Goal: Check status

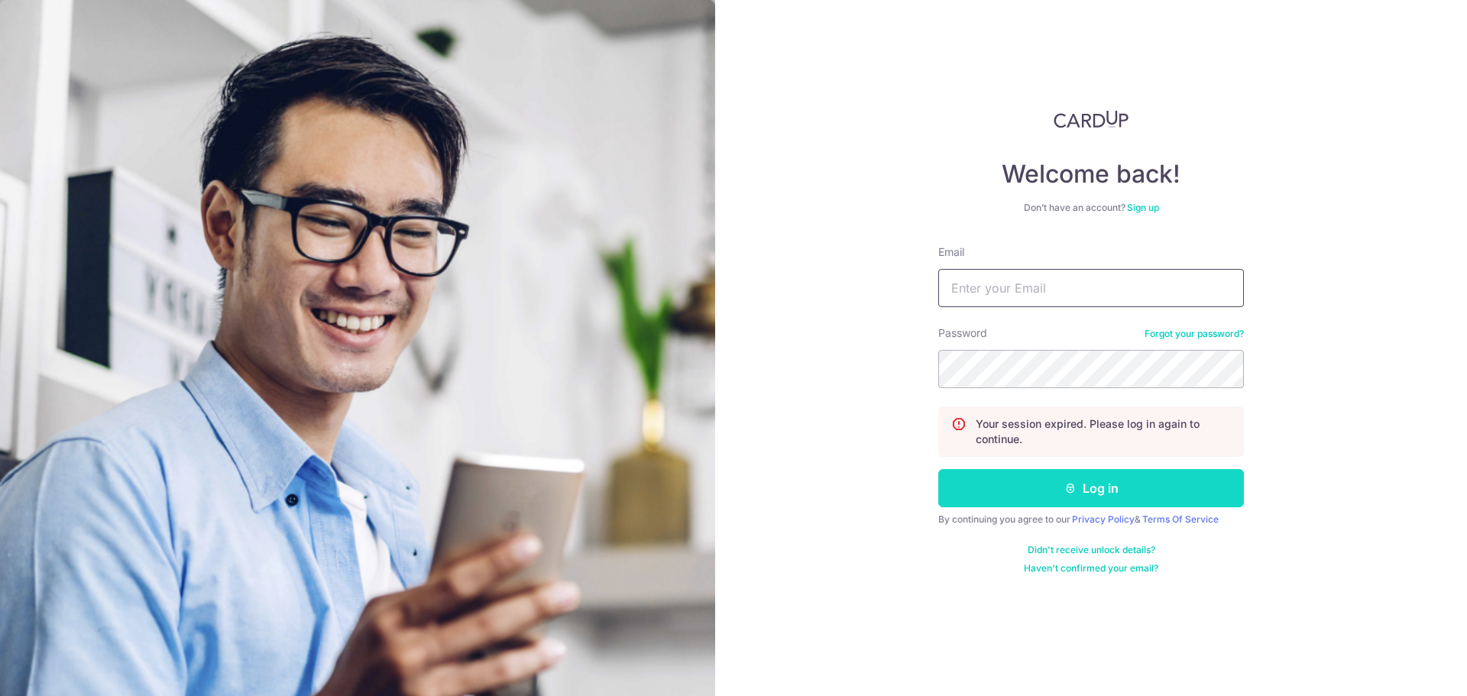
type input "[PERSON_NAME][EMAIL_ADDRESS][PERSON_NAME][DOMAIN_NAME]"
click at [1108, 497] on button "Log in" at bounding box center [1091, 488] width 306 height 38
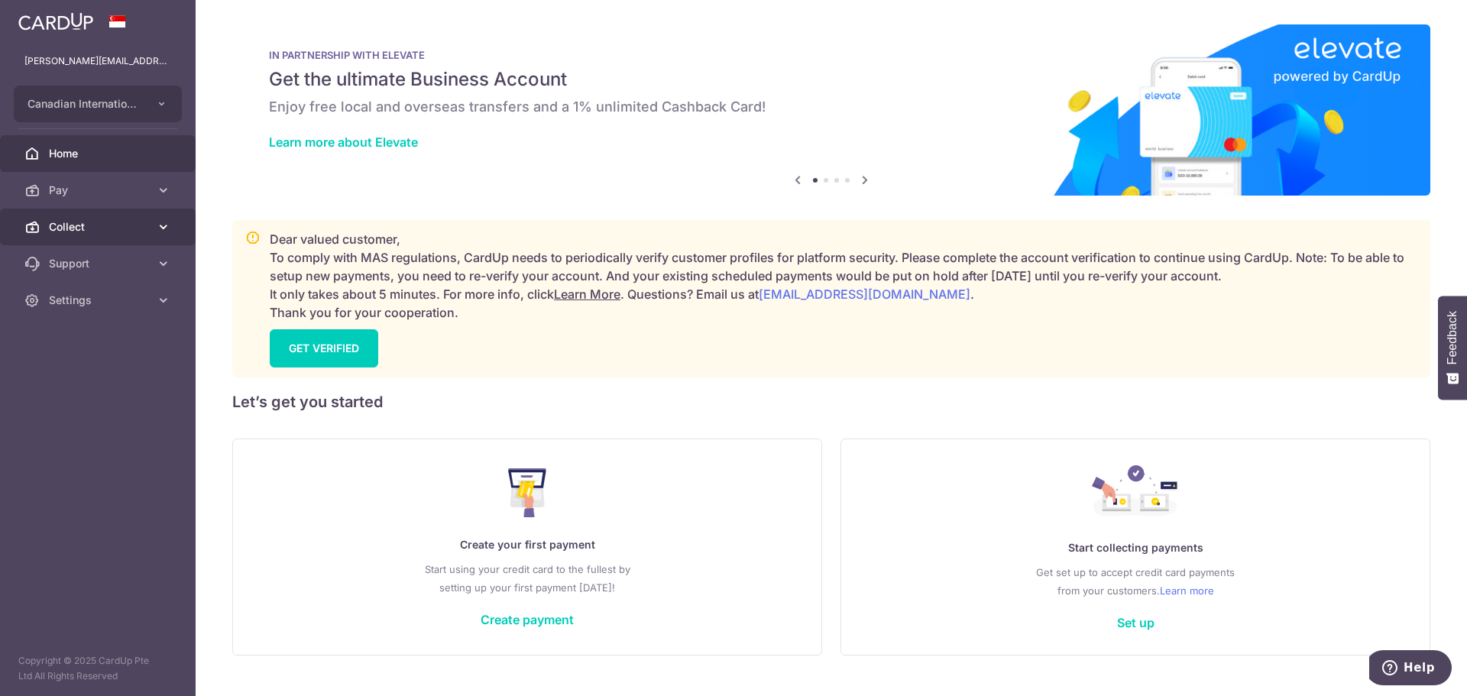
click at [98, 219] on span "Collect" at bounding box center [99, 226] width 101 height 15
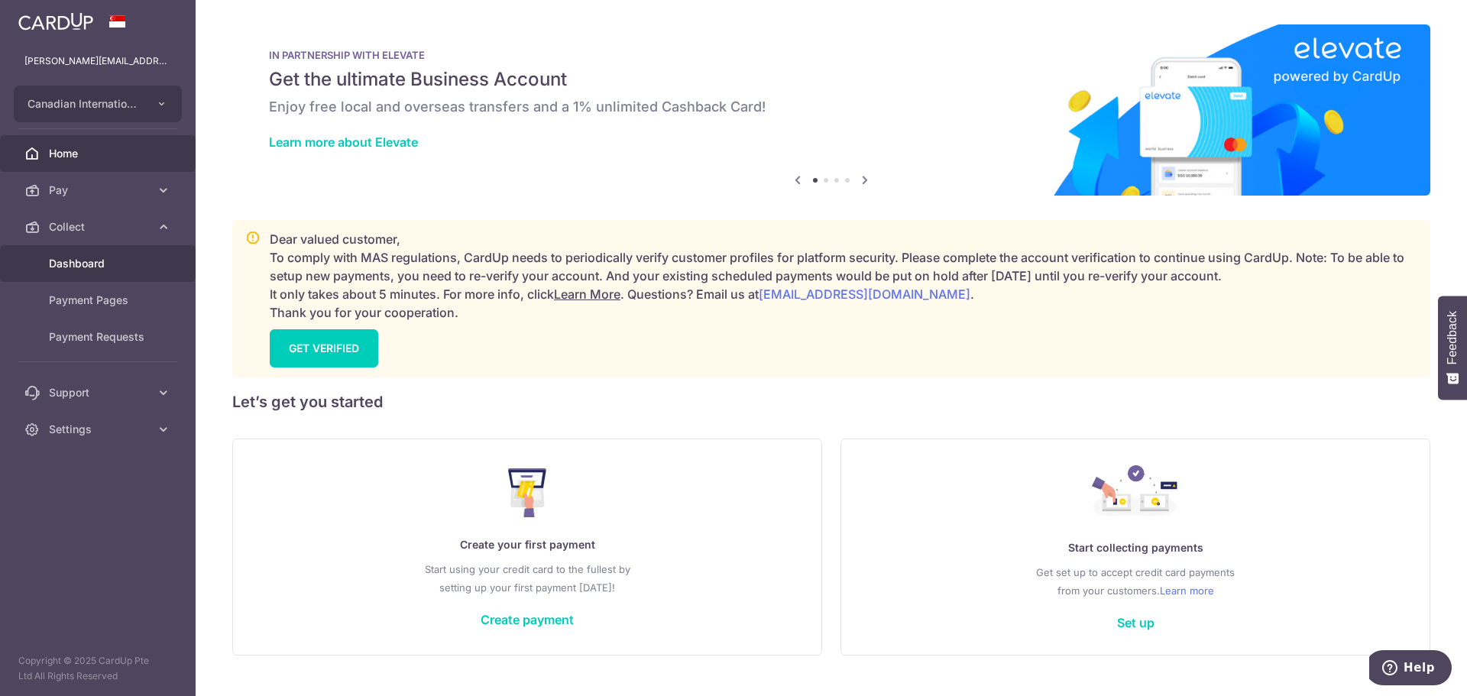
click at [96, 254] on link "Dashboard" at bounding box center [98, 263] width 196 height 37
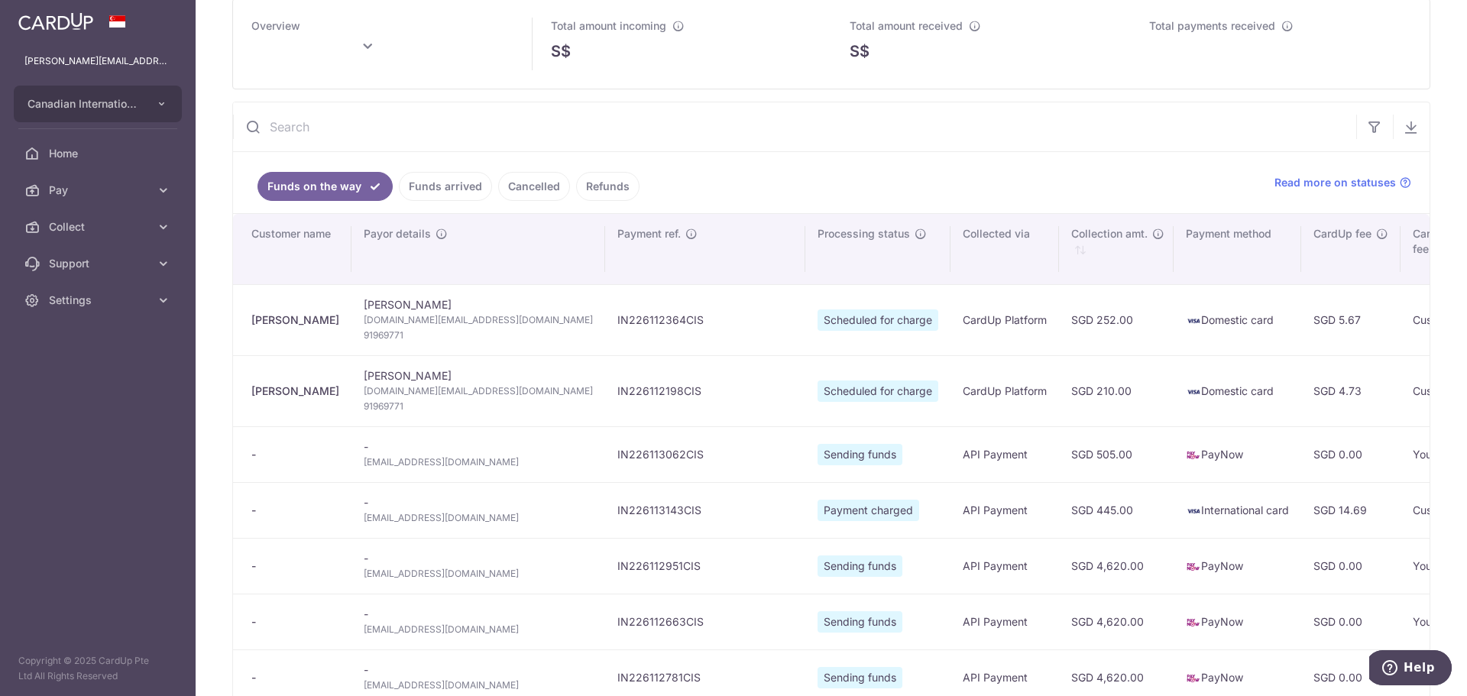
scroll to position [306, 0]
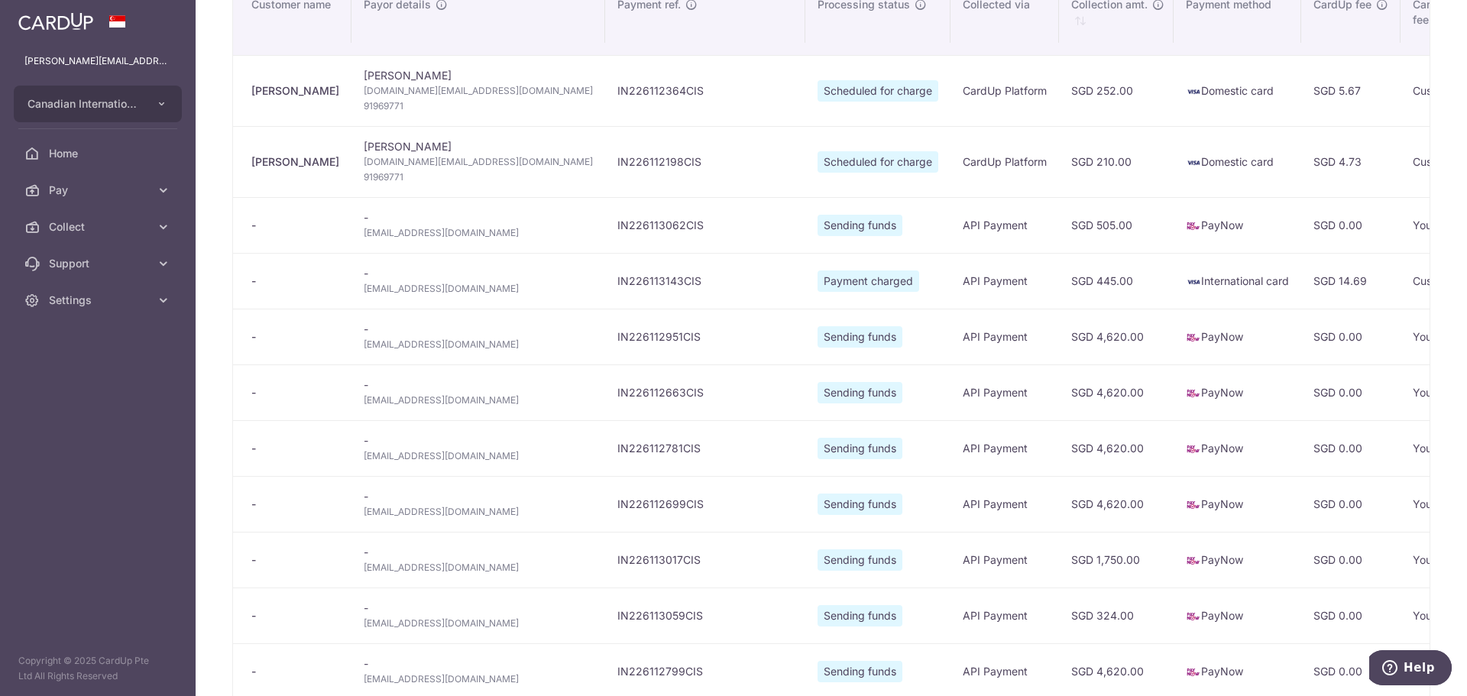
click at [605, 225] on td "IN226113062CIS" at bounding box center [705, 225] width 200 height 56
type input "[DATE]"
copy td "IN226113062CIS"
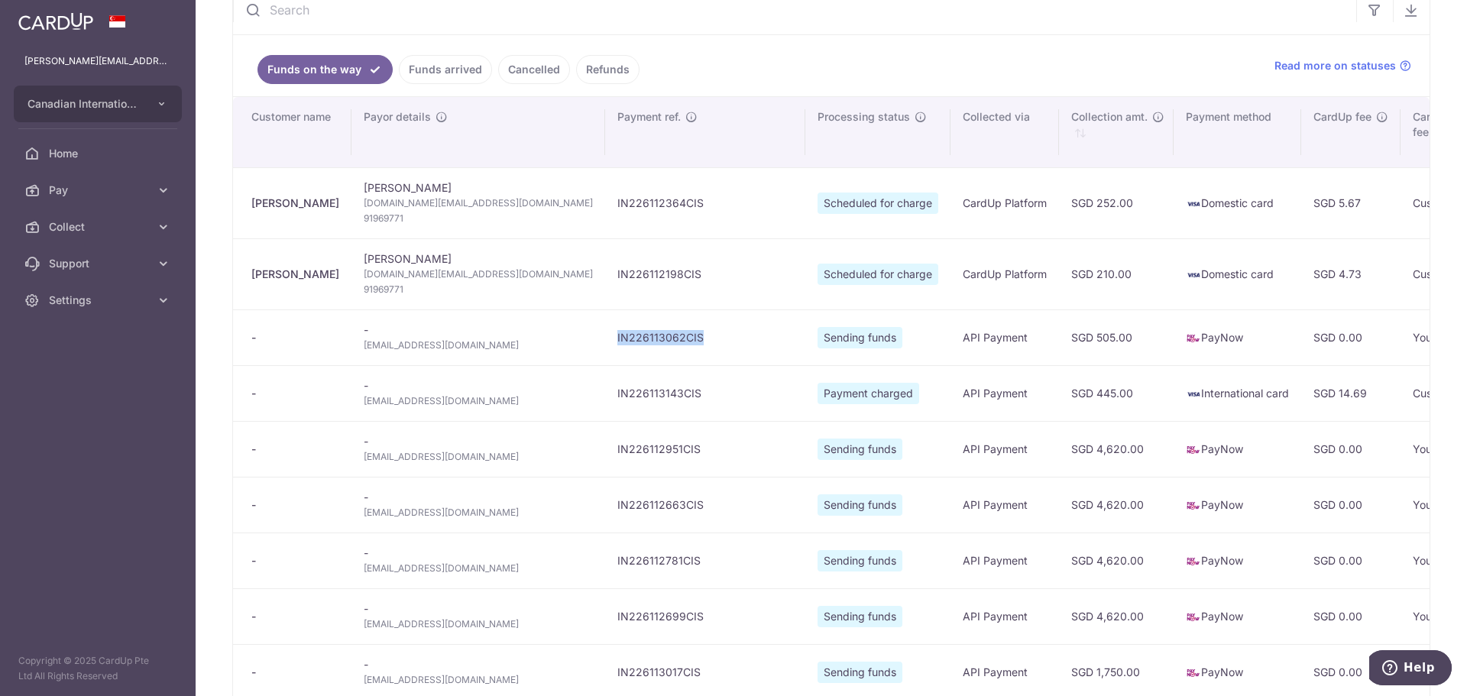
scroll to position [153, 0]
